Goal: Find specific page/section: Find specific page/section

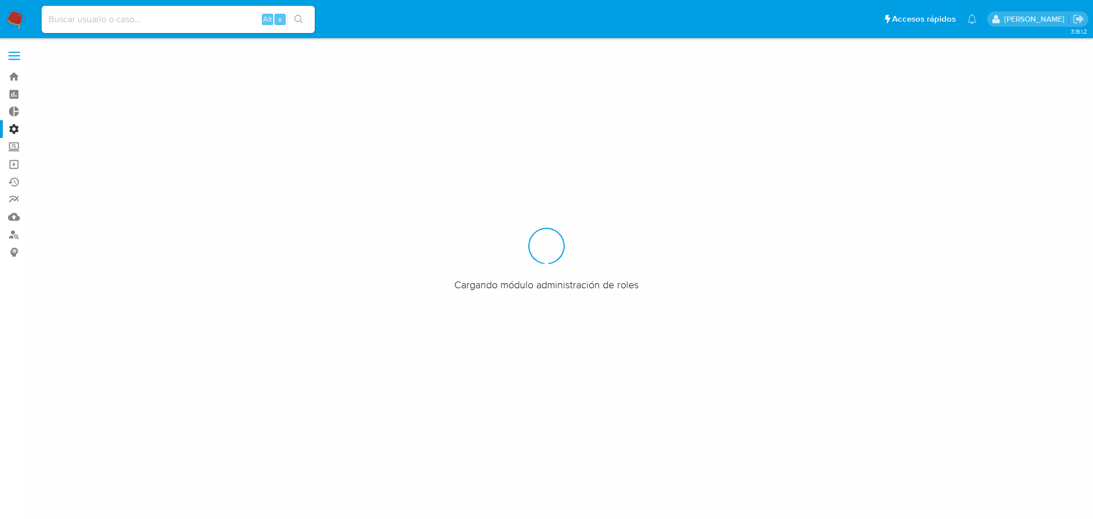
click at [167, 131] on div at bounding box center [546, 259] width 1093 height 519
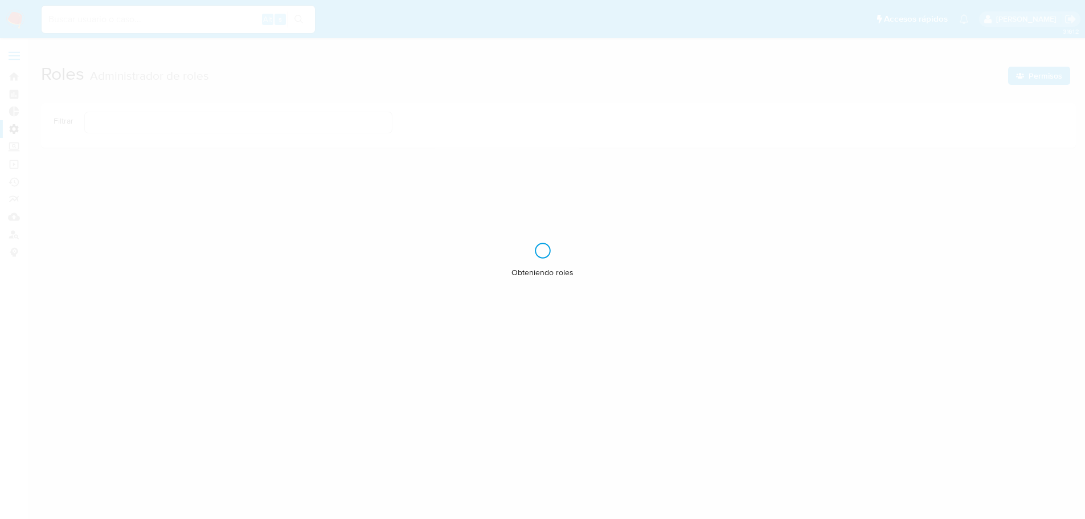
click at [95, 19] on input at bounding box center [178, 19] width 273 height 15
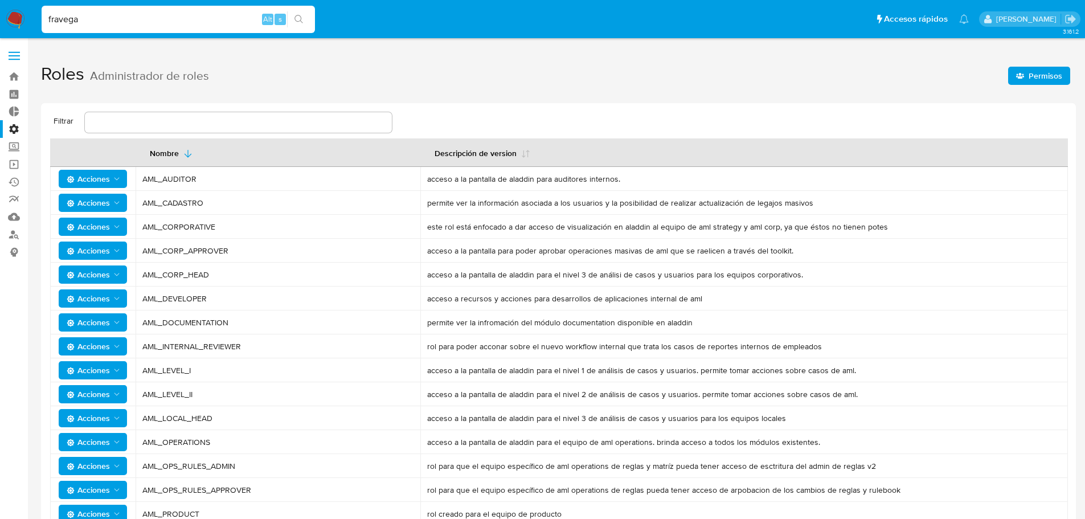
type input "fravega"
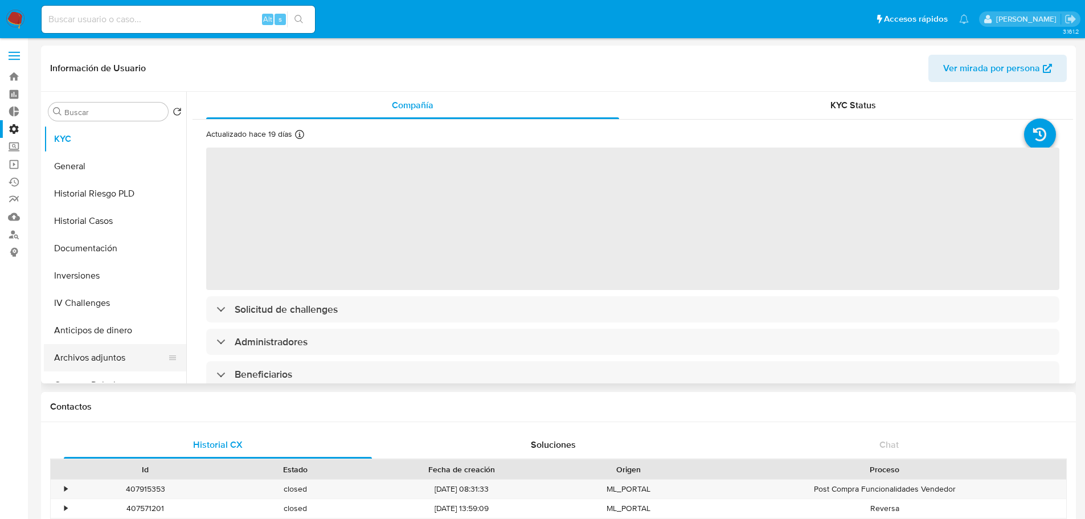
select select "10"
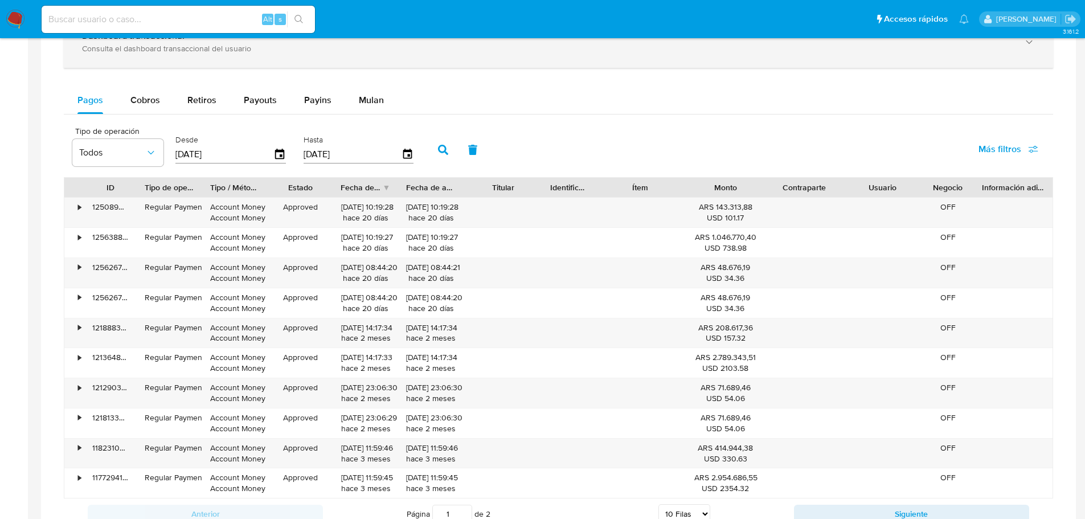
scroll to position [740, 0]
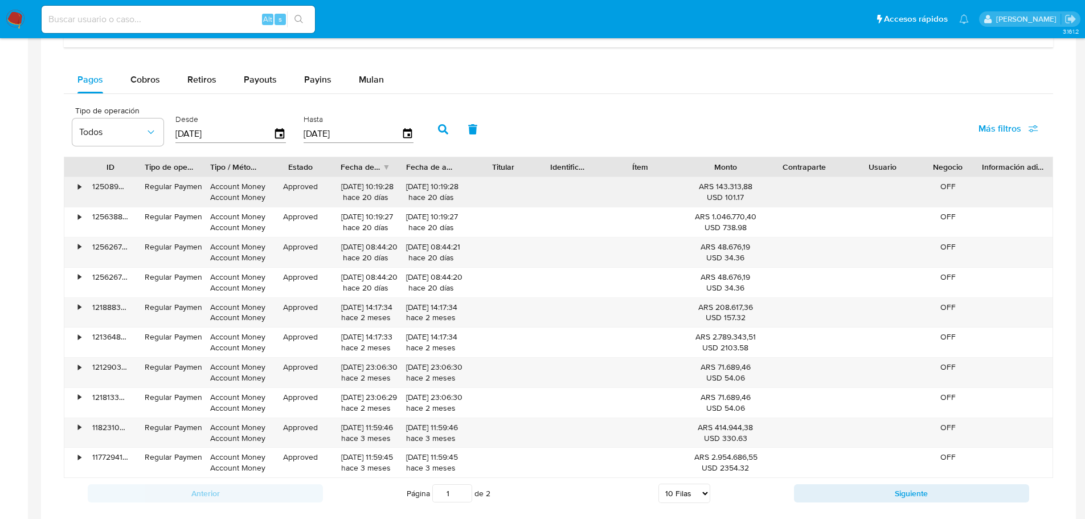
click at [75, 188] on div "•" at bounding box center [74, 192] width 20 height 30
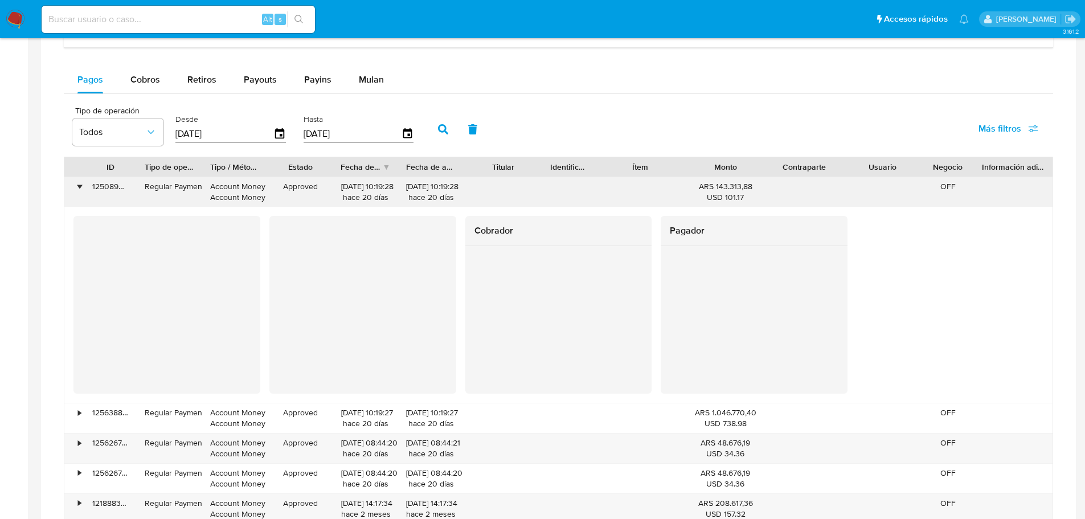
click at [74, 188] on div "•" at bounding box center [74, 192] width 20 height 30
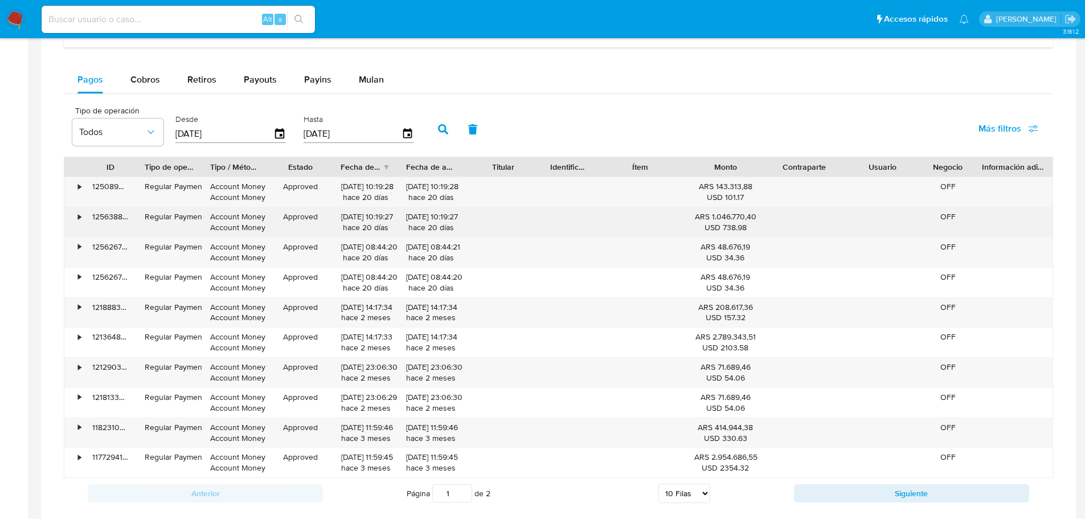
click at [73, 215] on div "•" at bounding box center [74, 222] width 20 height 30
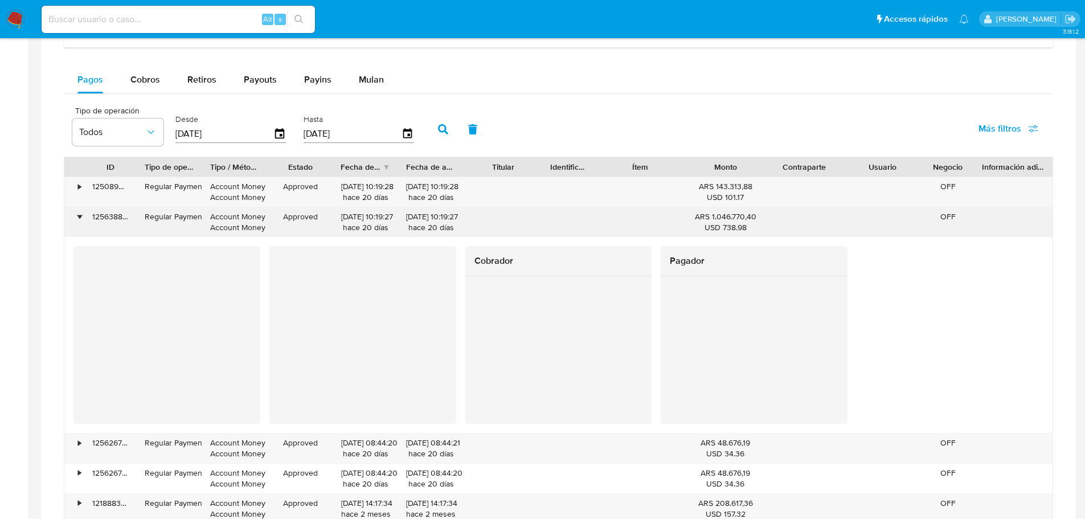
click at [79, 222] on div "•" at bounding box center [79, 216] width 3 height 11
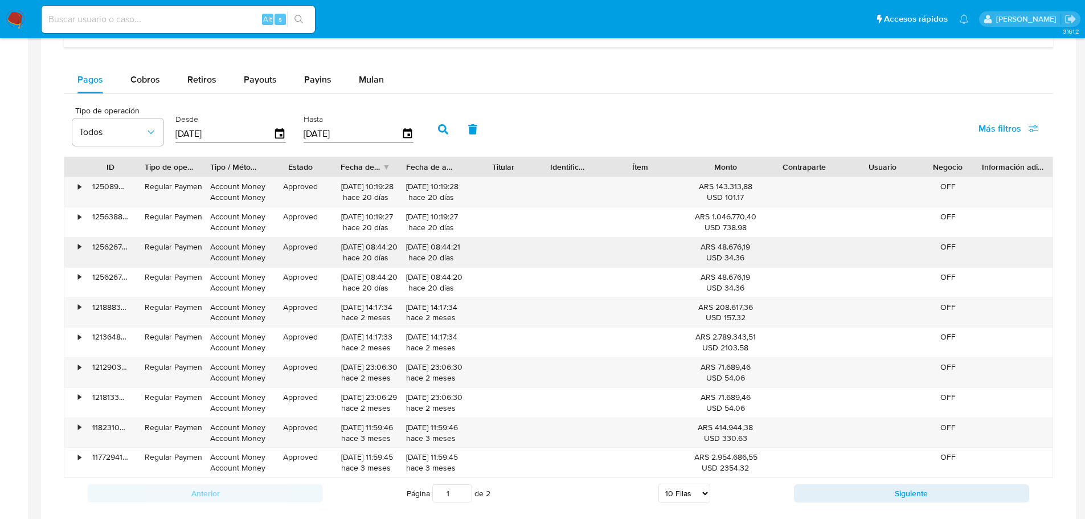
click at [81, 251] on div "•" at bounding box center [74, 252] width 20 height 30
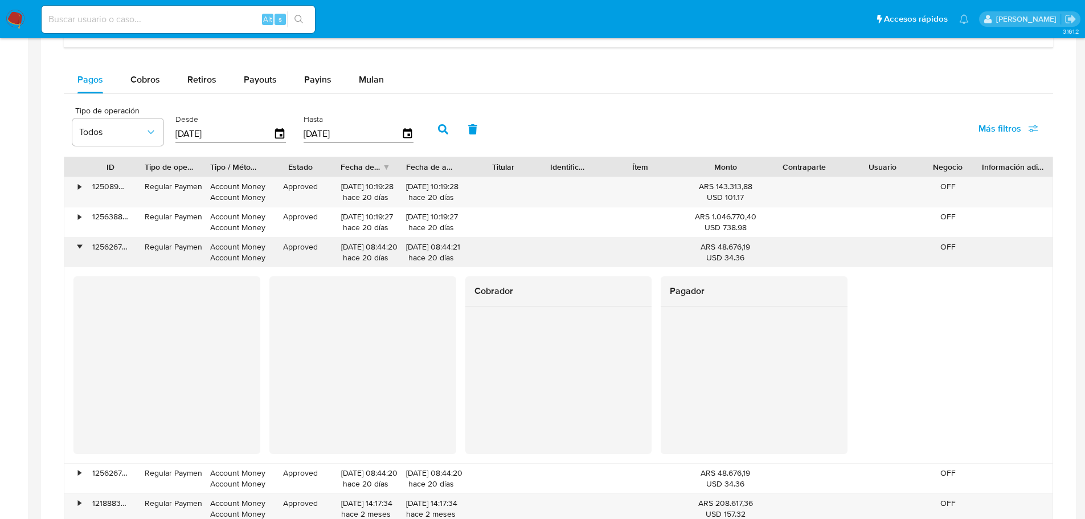
click at [81, 251] on div "•" at bounding box center [74, 252] width 20 height 30
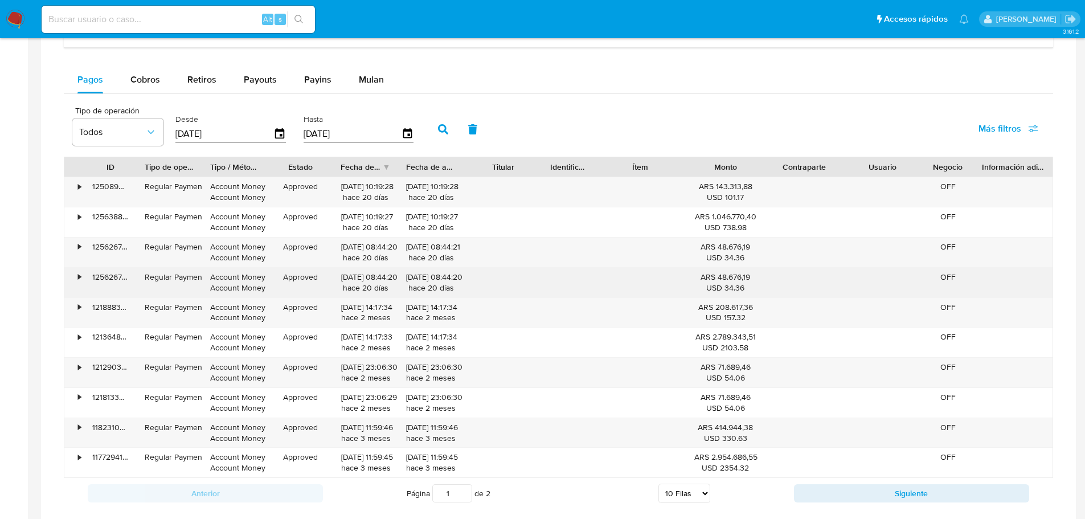
click at [81, 276] on div "•" at bounding box center [79, 277] width 3 height 11
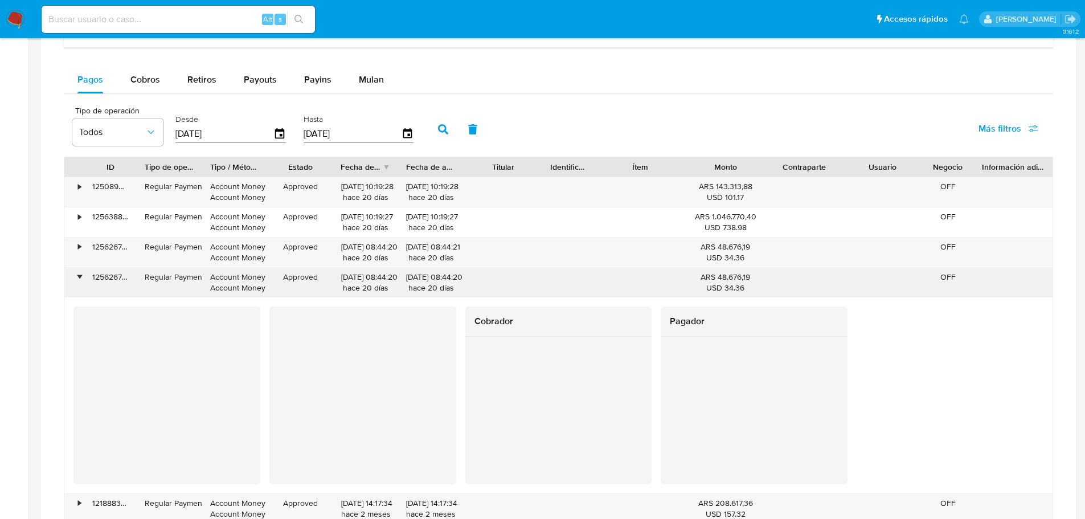
click at [81, 276] on div "•" at bounding box center [79, 277] width 3 height 11
